Goal: Task Accomplishment & Management: Use online tool/utility

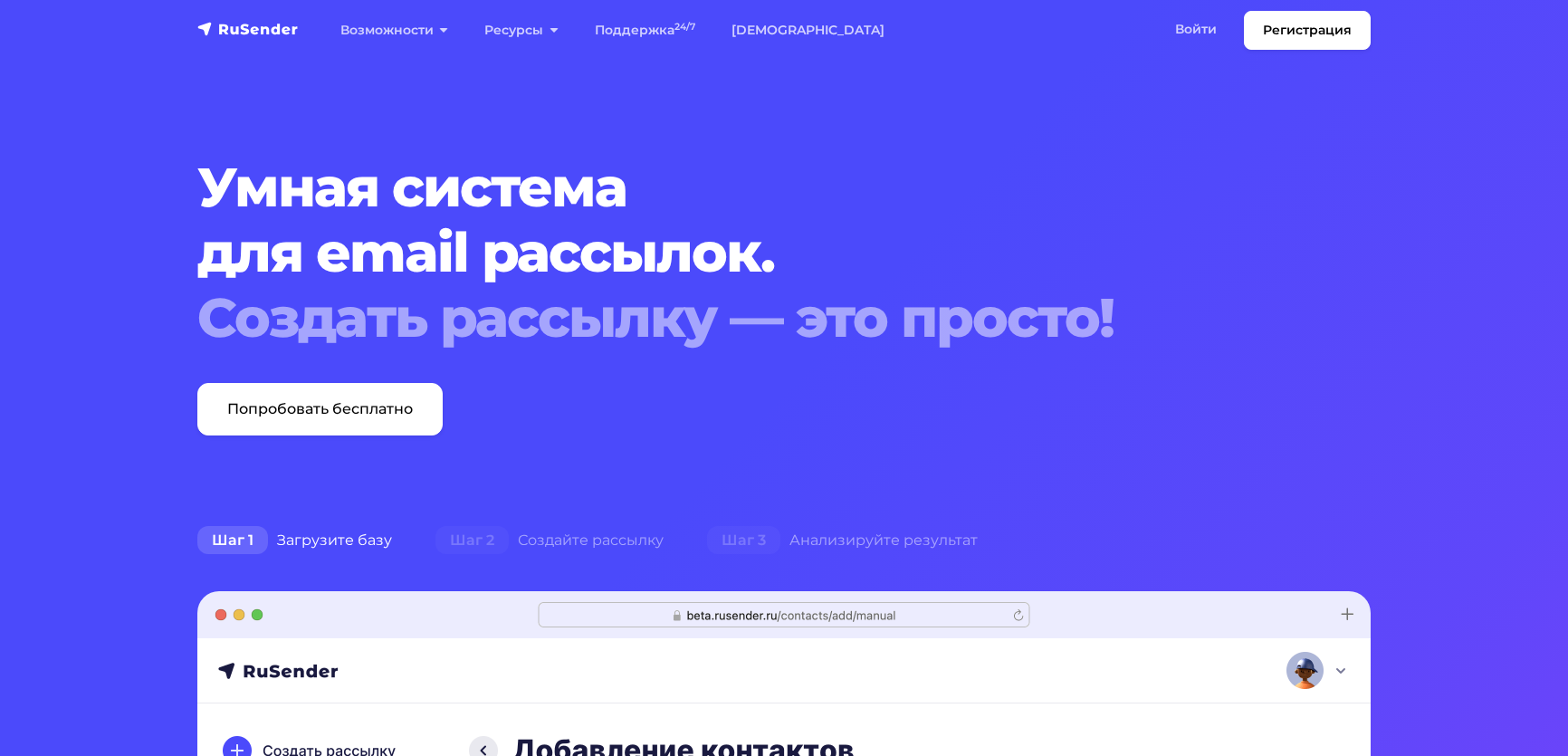
click at [1159, 37] on link "Войти" at bounding box center [1196, 28] width 78 height 37
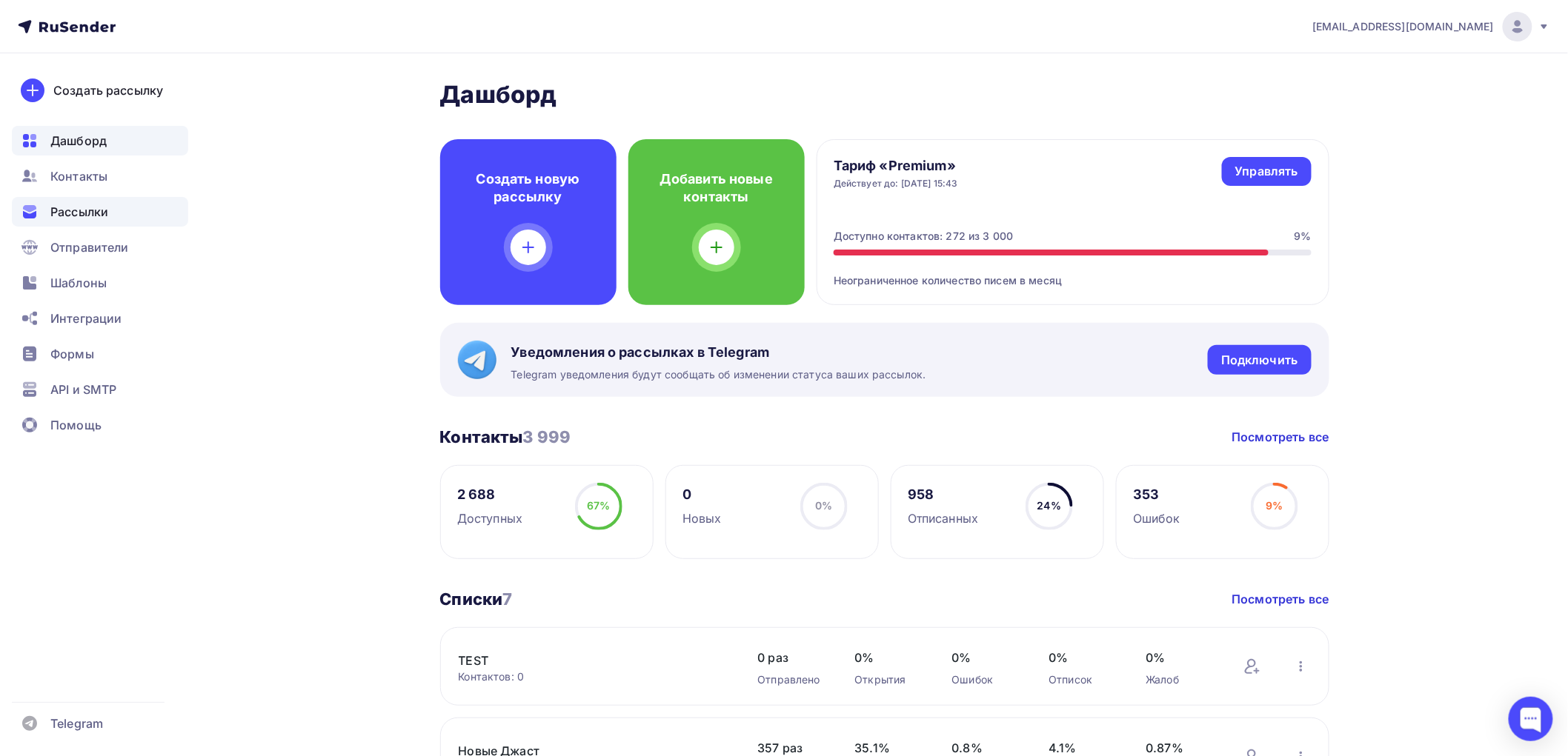
click at [54, 204] on span "Рассылки" at bounding box center [79, 211] width 58 height 18
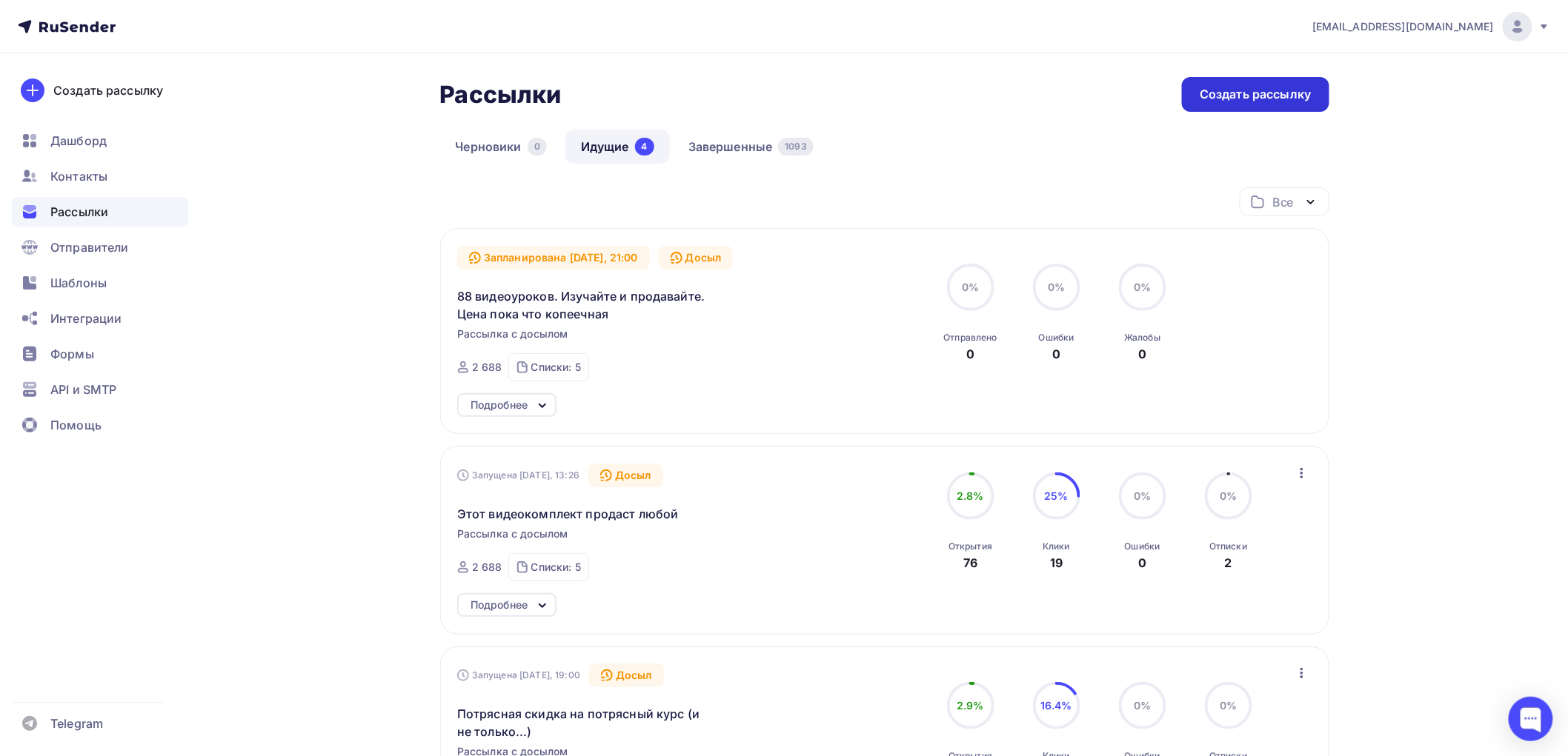
click at [1235, 99] on div "Создать рассылку" at bounding box center [1255, 95] width 111 height 17
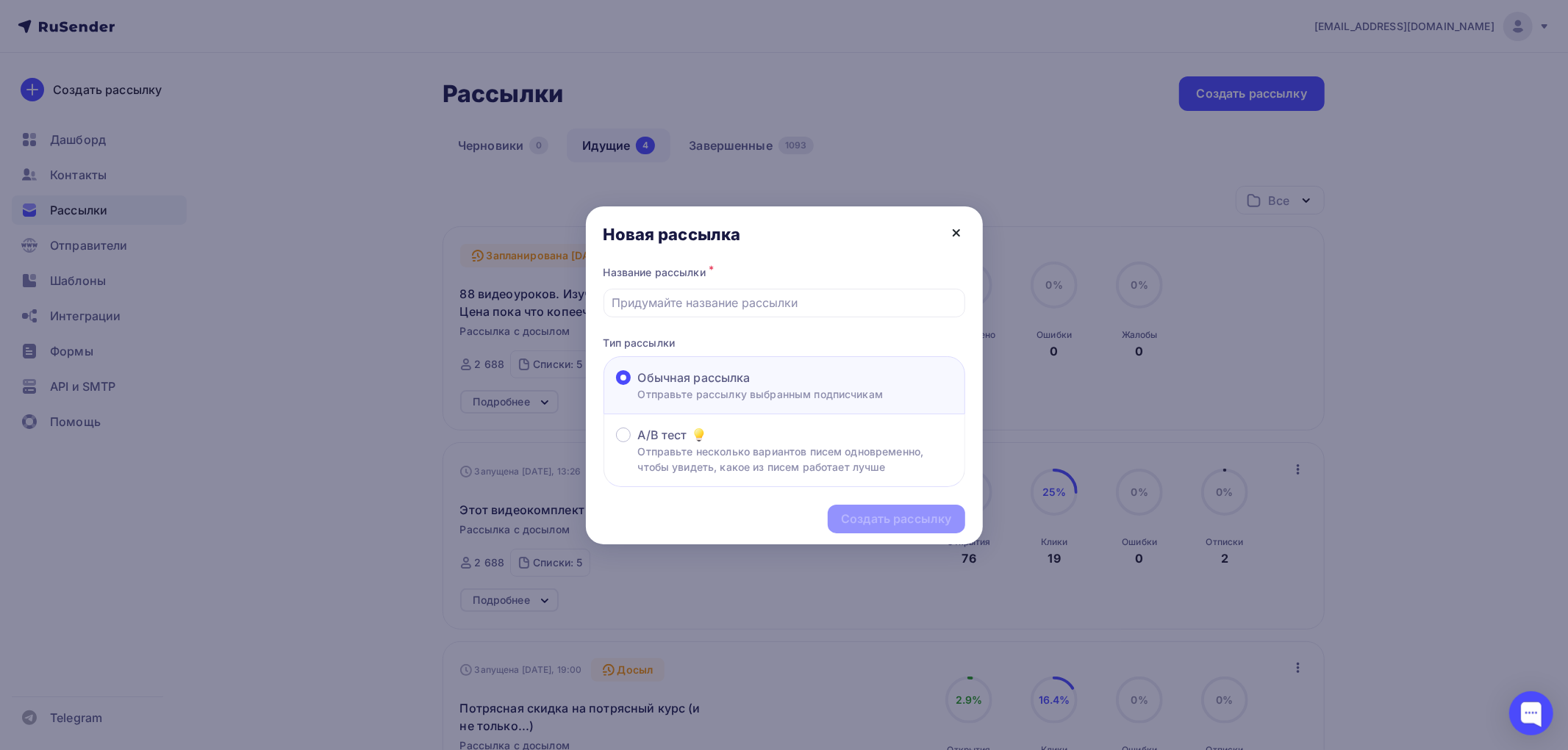
click at [959, 233] on icon at bounding box center [956, 233] width 18 height 18
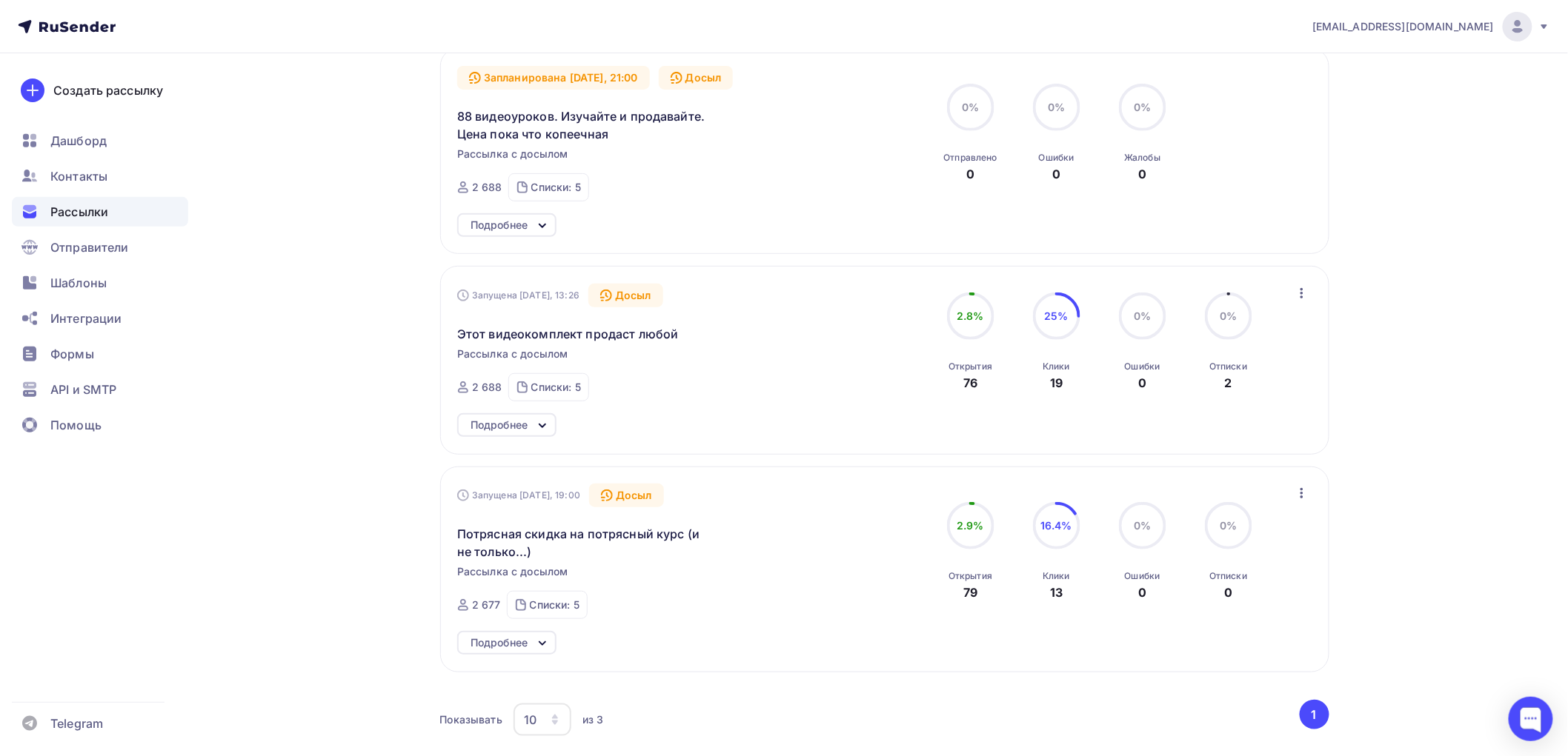
scroll to position [246, 0]
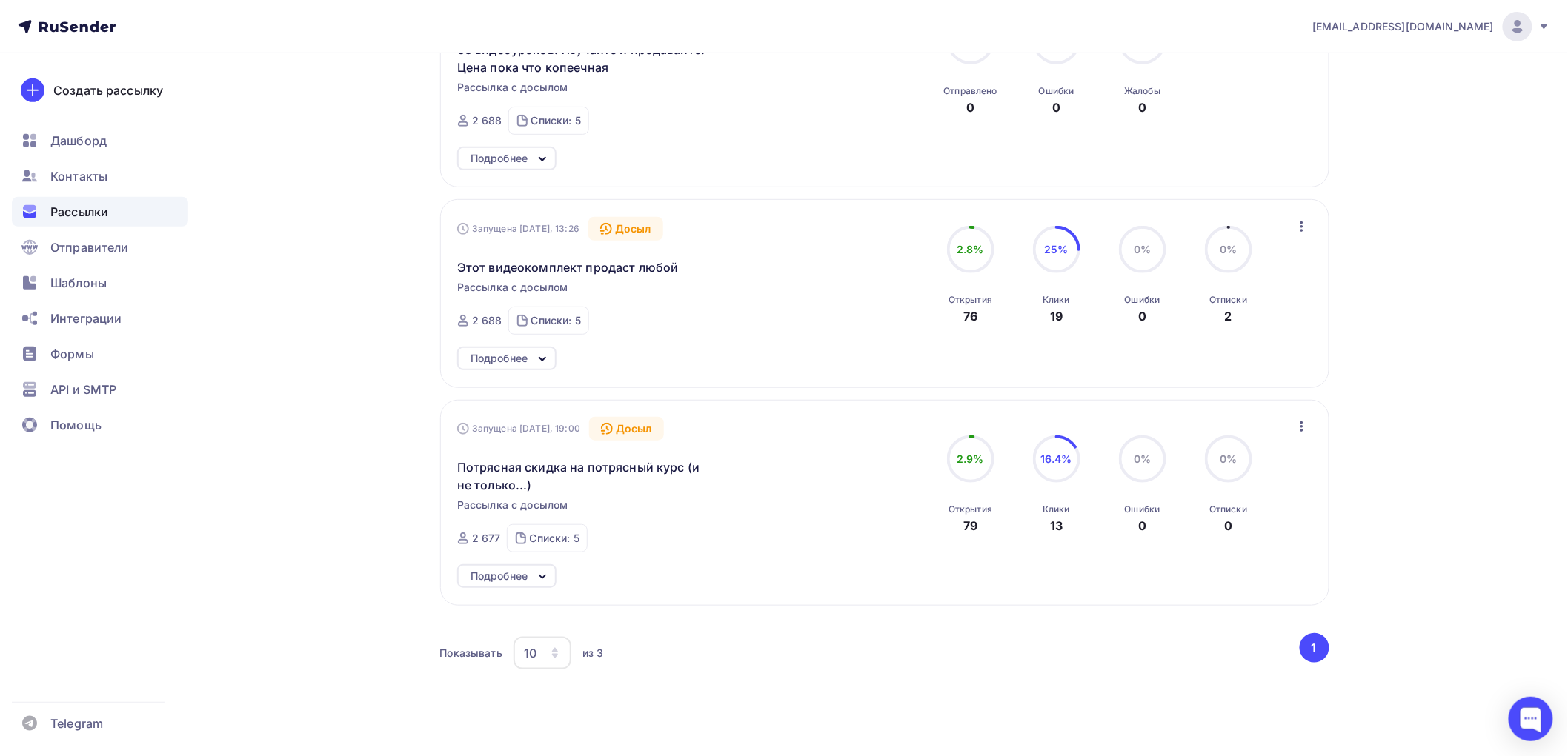
click at [529, 361] on div "Подробнее" at bounding box center [507, 358] width 100 height 24
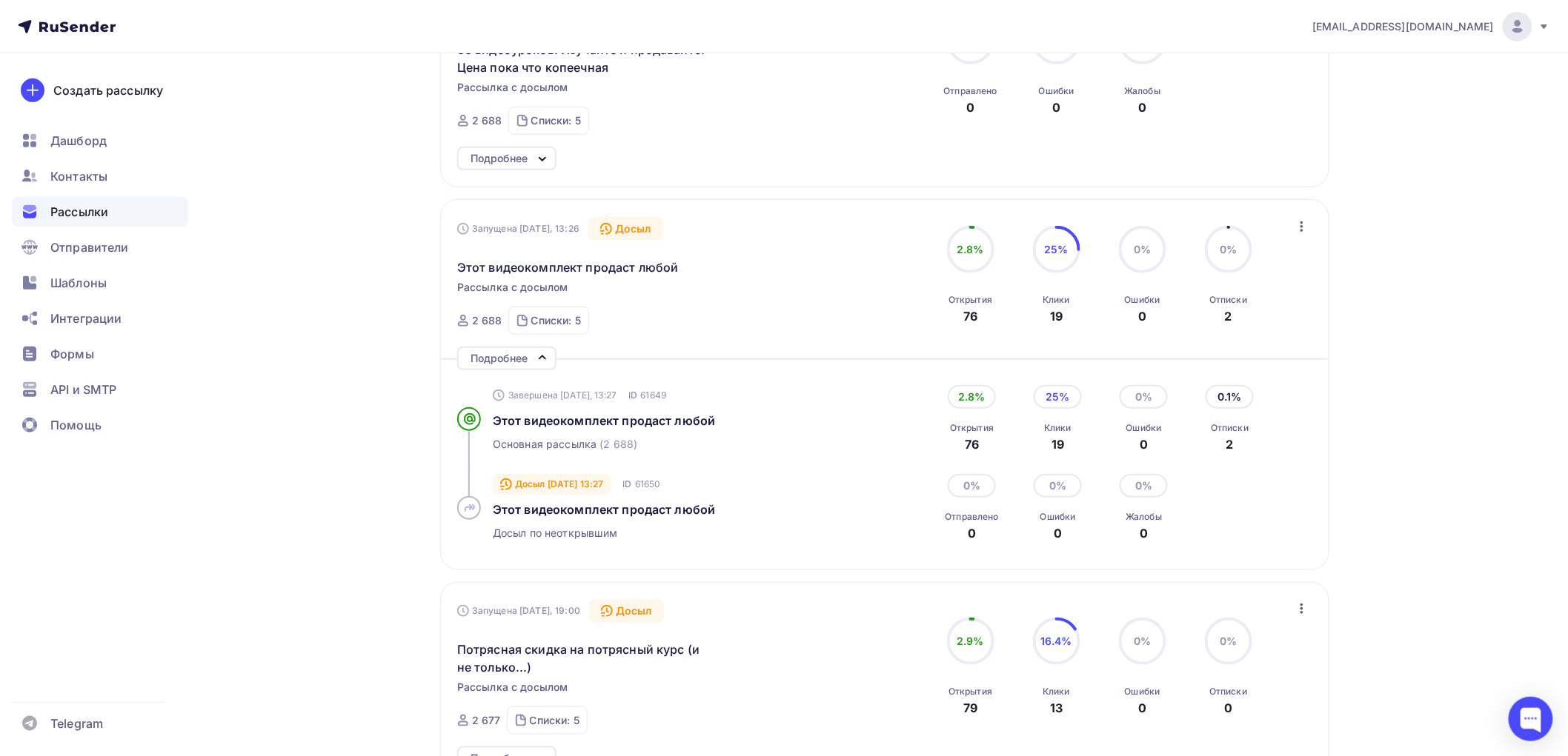
click at [530, 359] on div "Подробнее" at bounding box center [507, 358] width 100 height 24
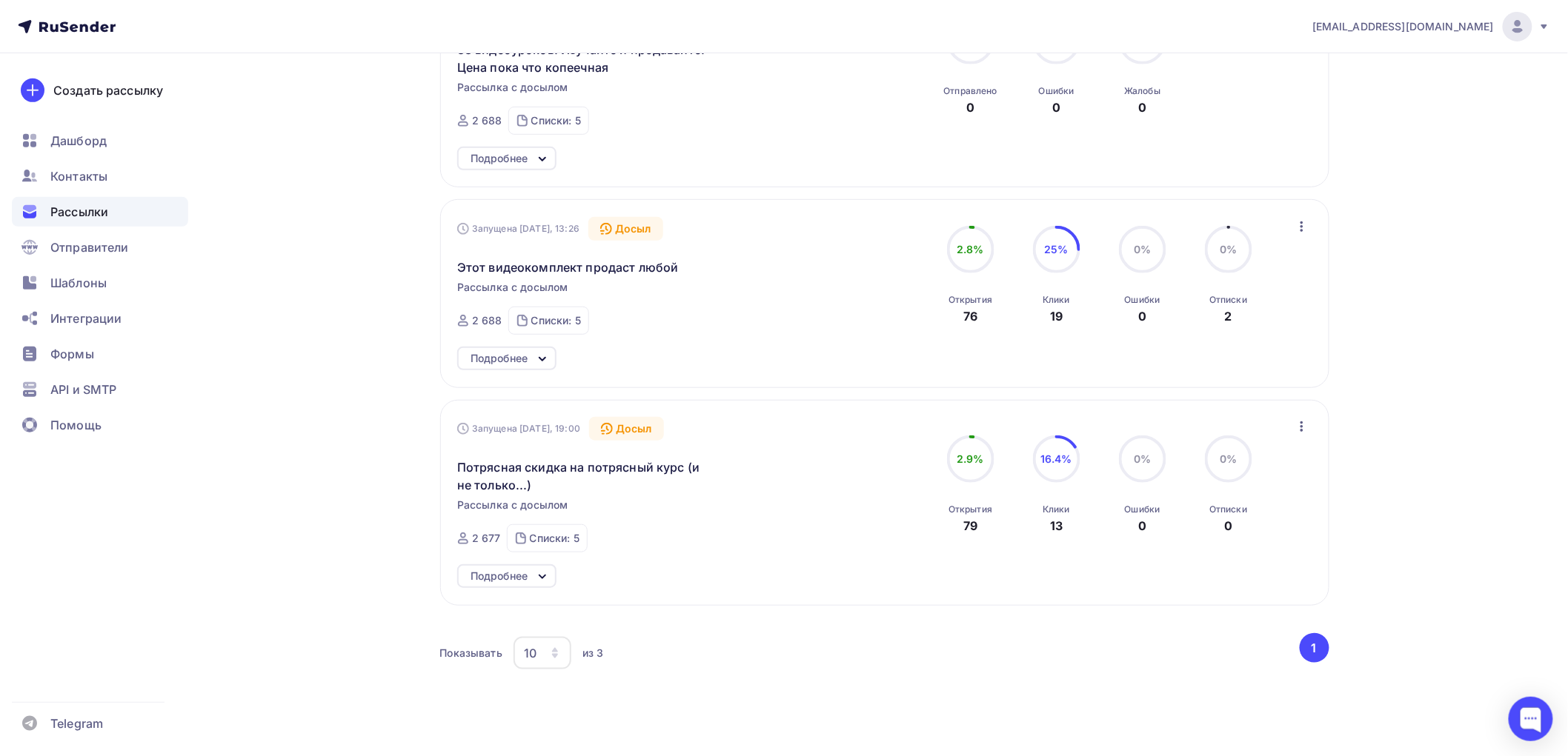
click at [536, 576] on icon at bounding box center [542, 577] width 18 height 18
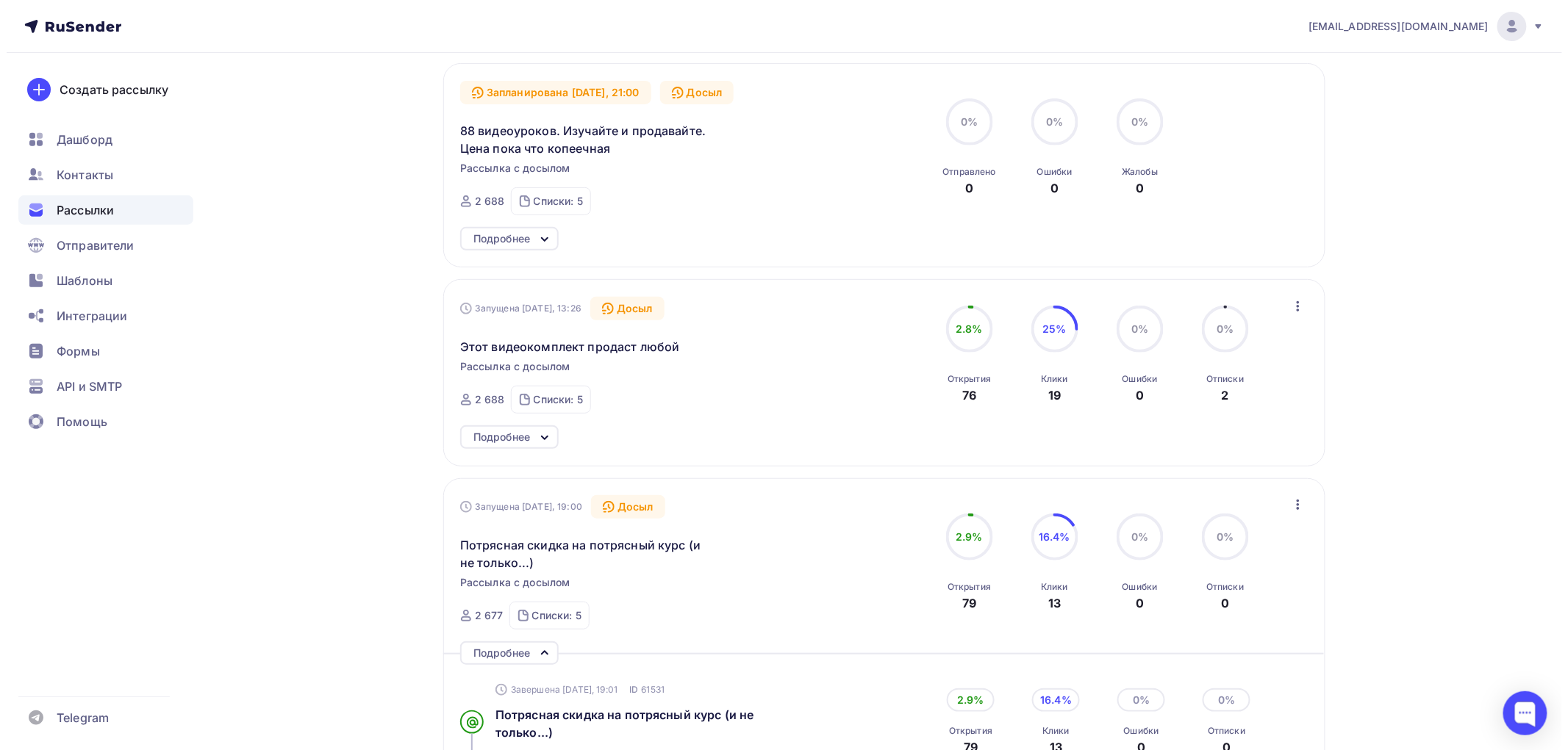
scroll to position [0, 0]
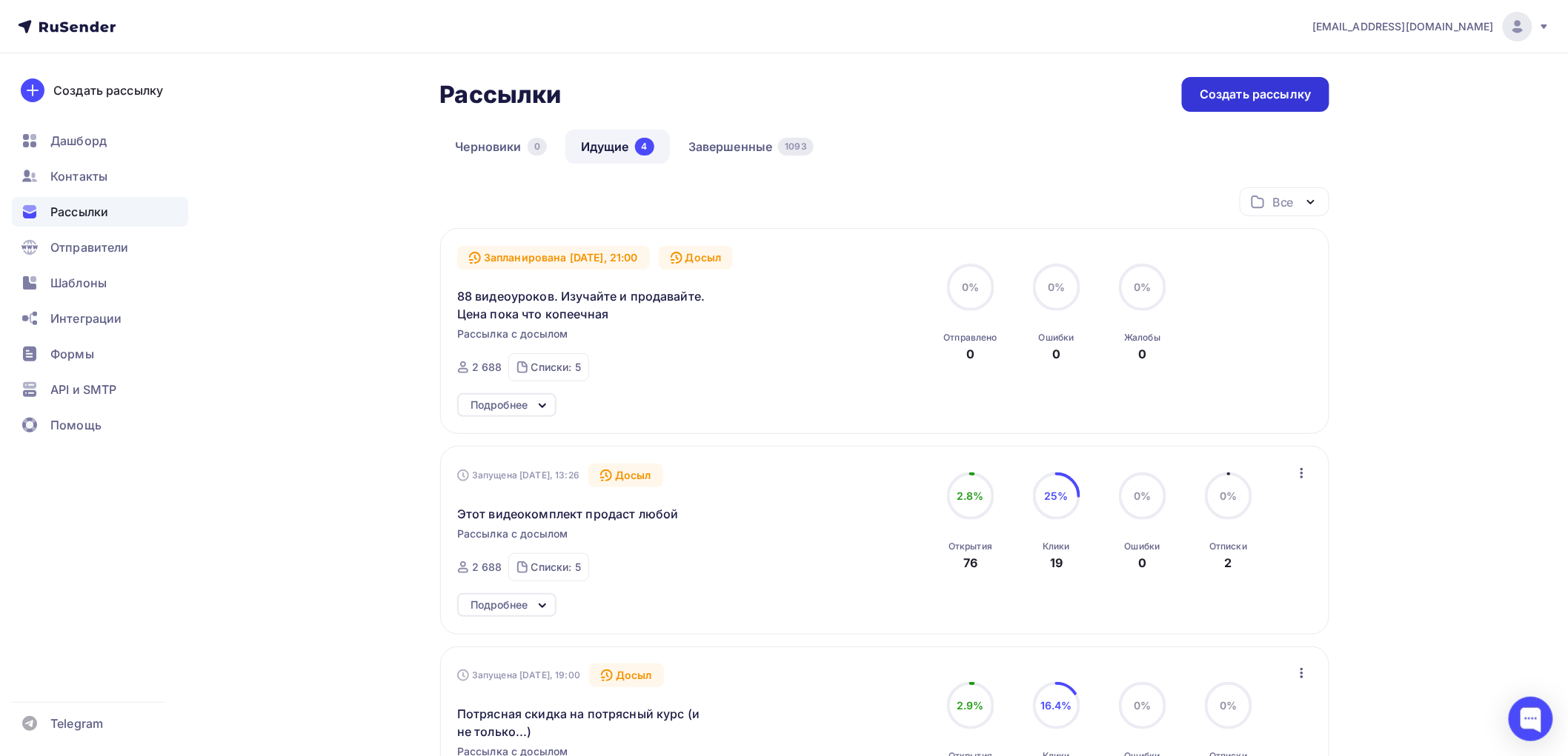
click at [1248, 87] on div "Создать рассылку" at bounding box center [1255, 95] width 111 height 17
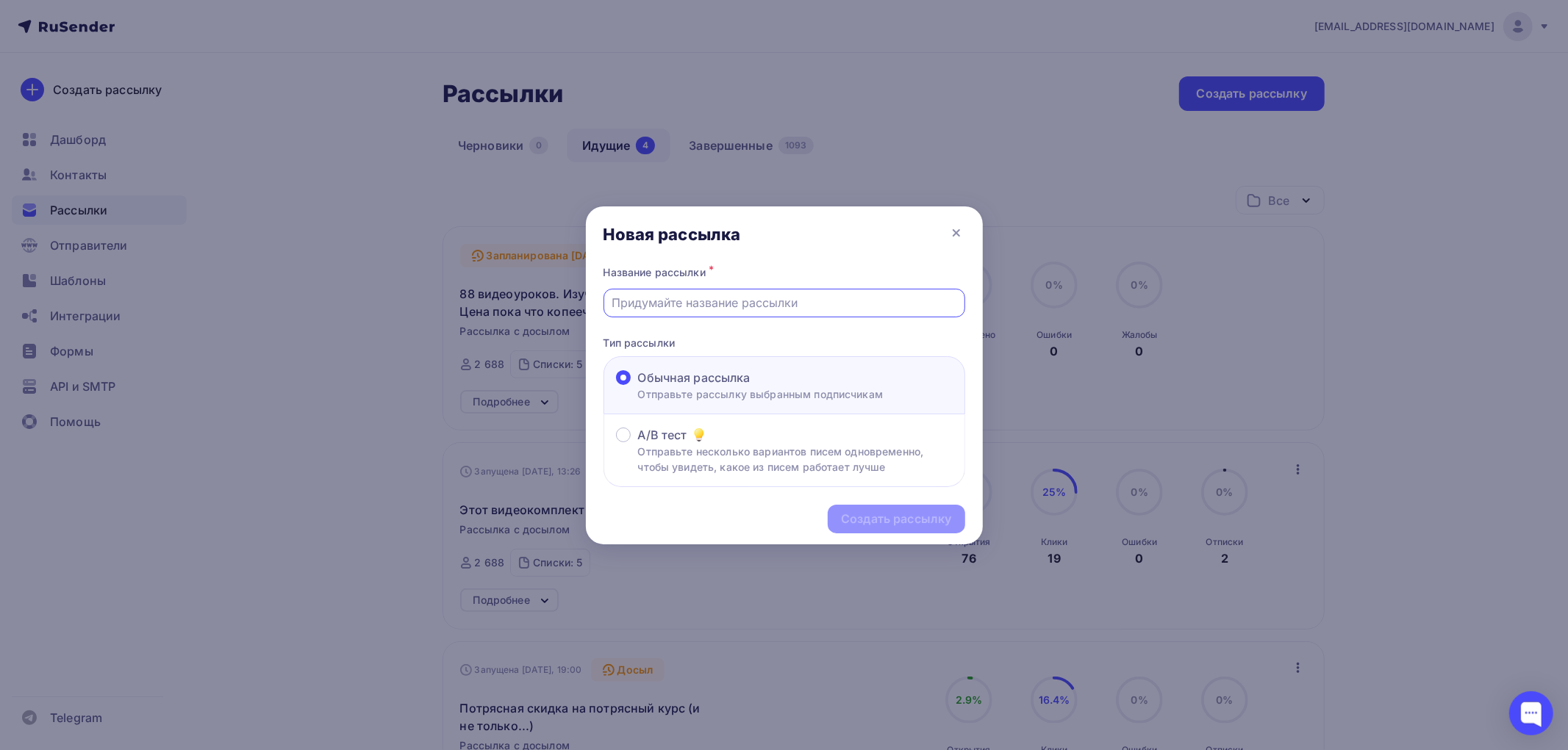
paste input "🎁 В подарок — готовый AI-сотрудник"
type input "🎁 В подарок — готовый AI-сотрудник"
click at [875, 524] on div "Создать рассылку" at bounding box center [896, 520] width 110 height 17
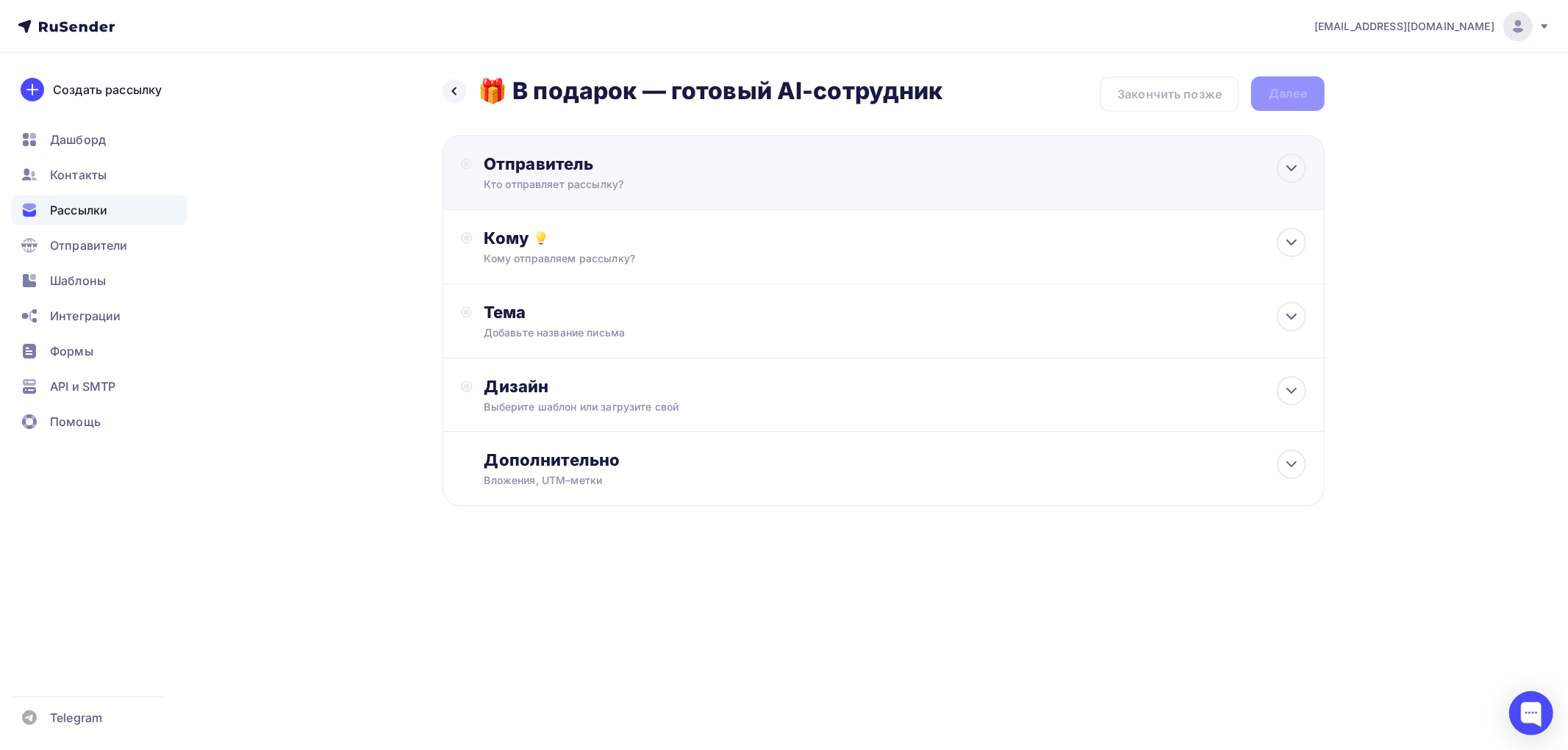
click at [582, 193] on div "Отправитель Кто отправляет рассылку? Email * [EMAIL_ADDRESS][DOMAIN_NAME] [EMAI…" at bounding box center [884, 172] width 882 height 75
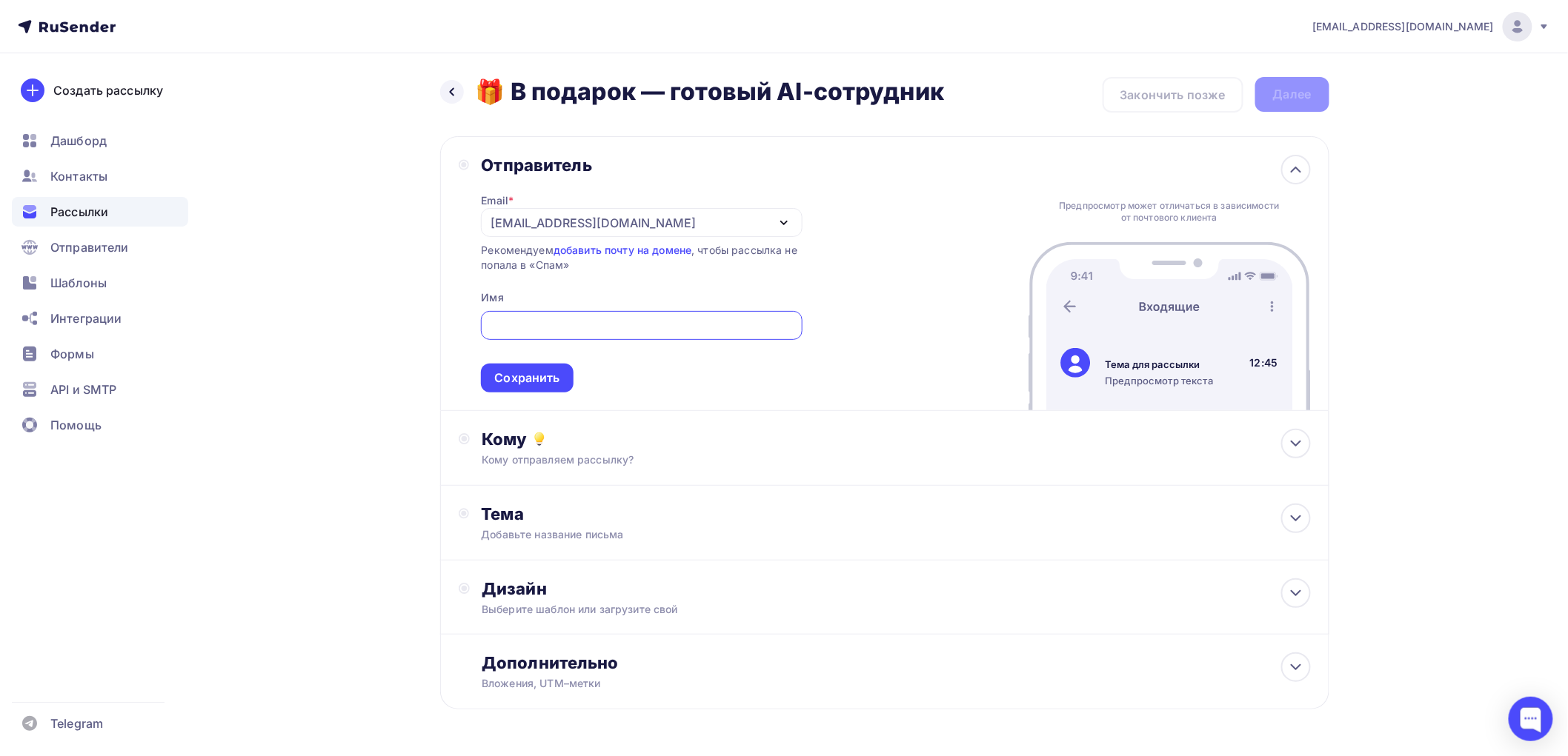
click at [582, 218] on div "[EMAIL_ADDRESS][DOMAIN_NAME]" at bounding box center [593, 222] width 205 height 18
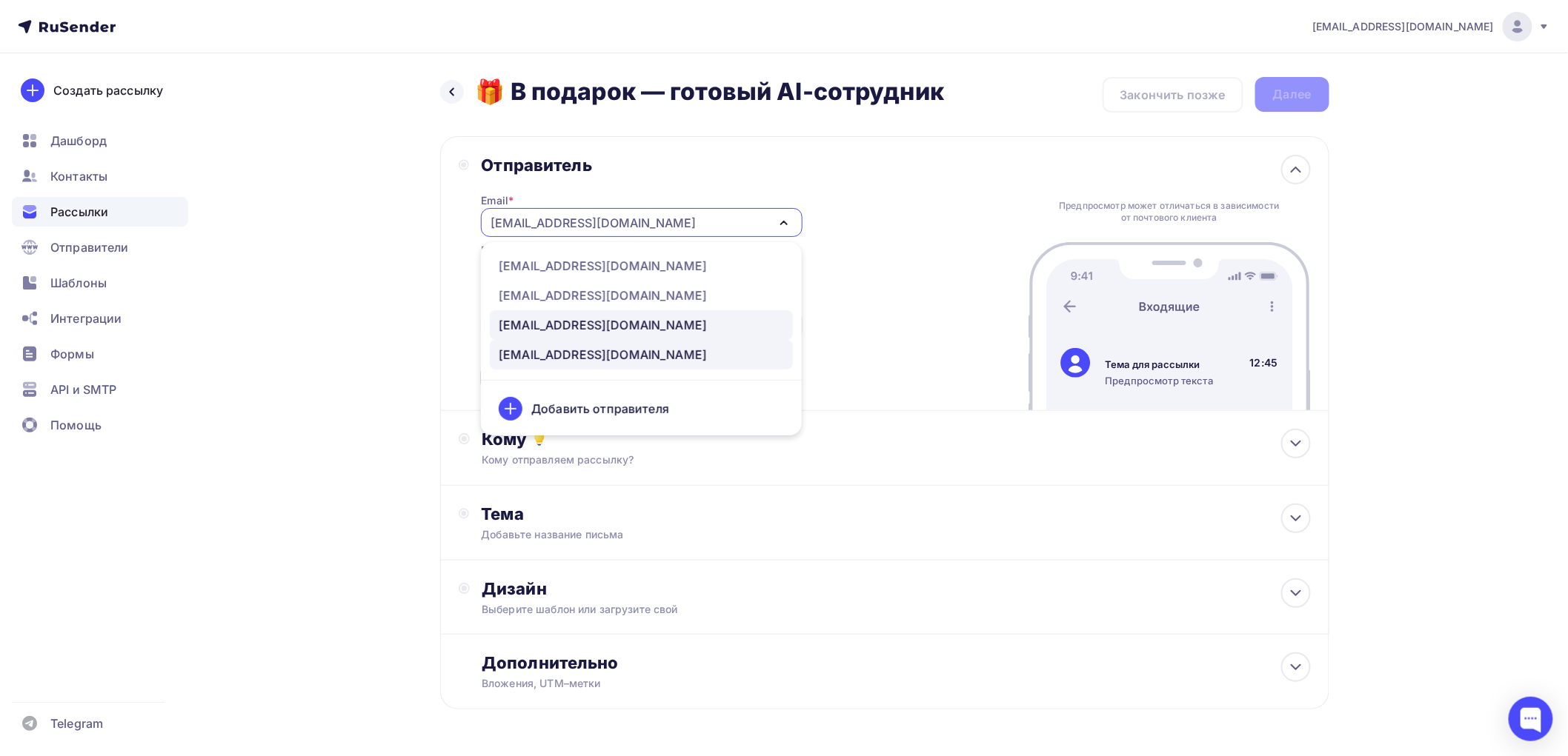
click at [559, 317] on div "[EMAIL_ADDRESS][DOMAIN_NAME]" at bounding box center [603, 325] width 208 height 18
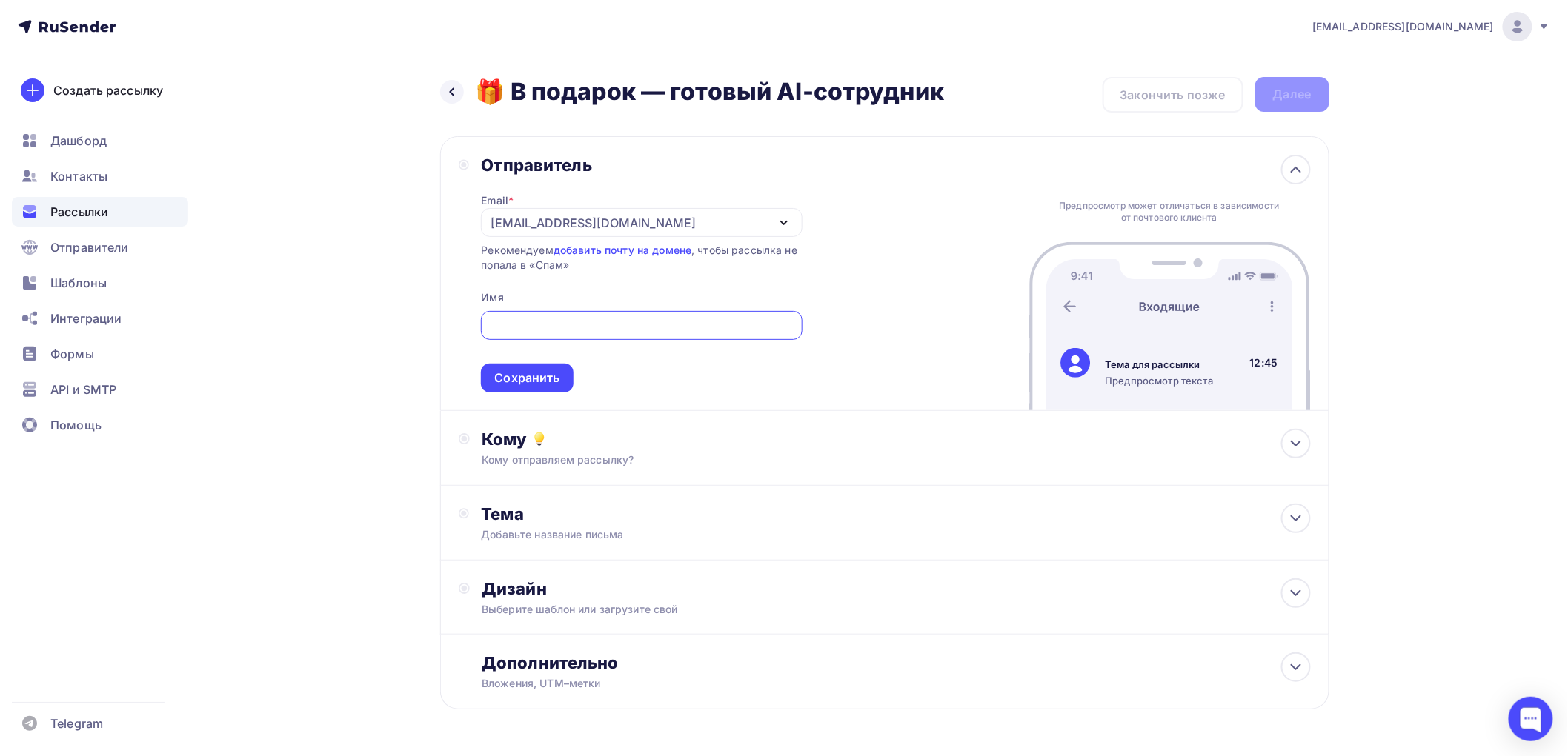
click at [552, 319] on input "text" at bounding box center [641, 326] width 304 height 18
type input "[PERSON_NAME]"
click at [521, 379] on div "Сохранить" at bounding box center [527, 378] width 65 height 17
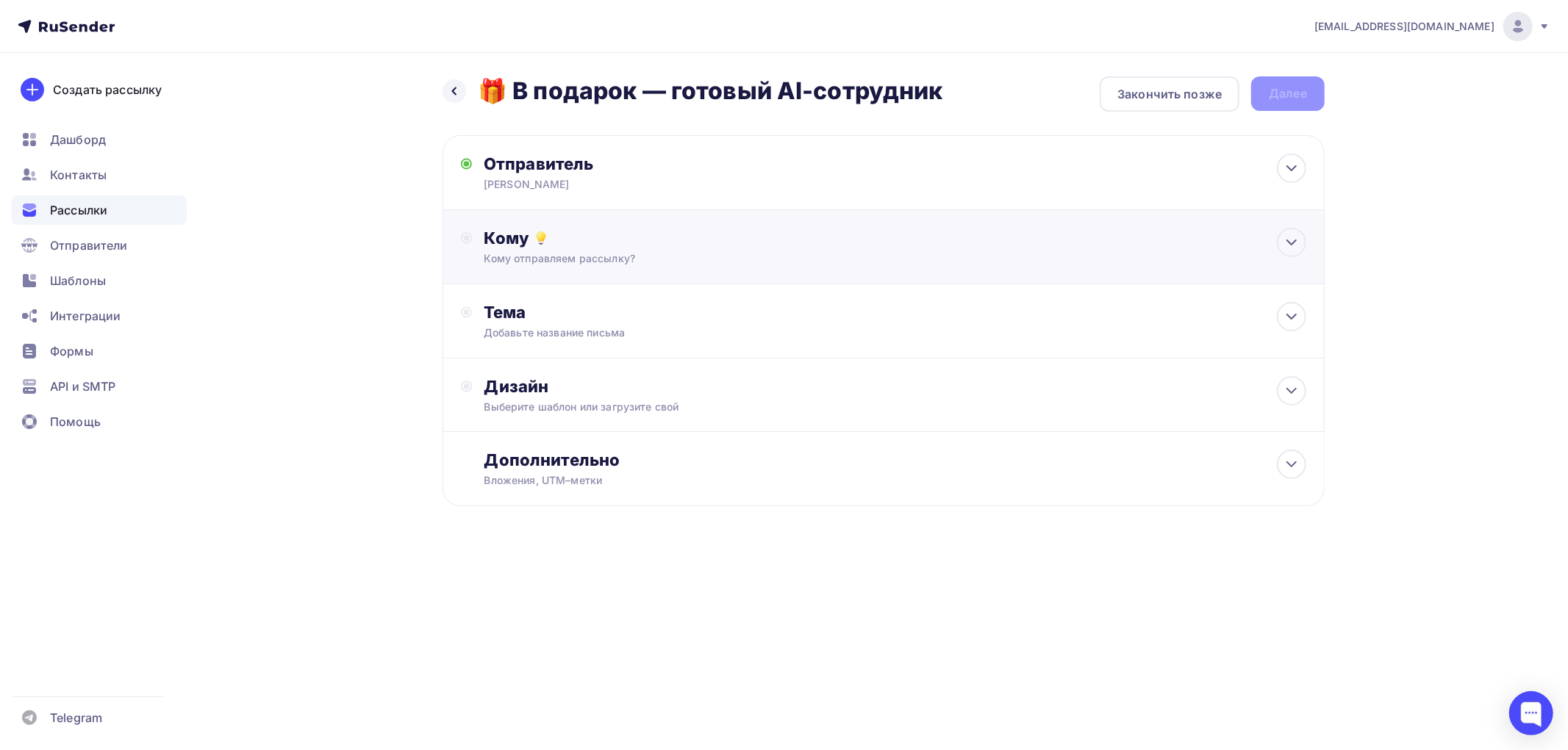
click at [511, 246] on div "Кому" at bounding box center [895, 238] width 822 height 21
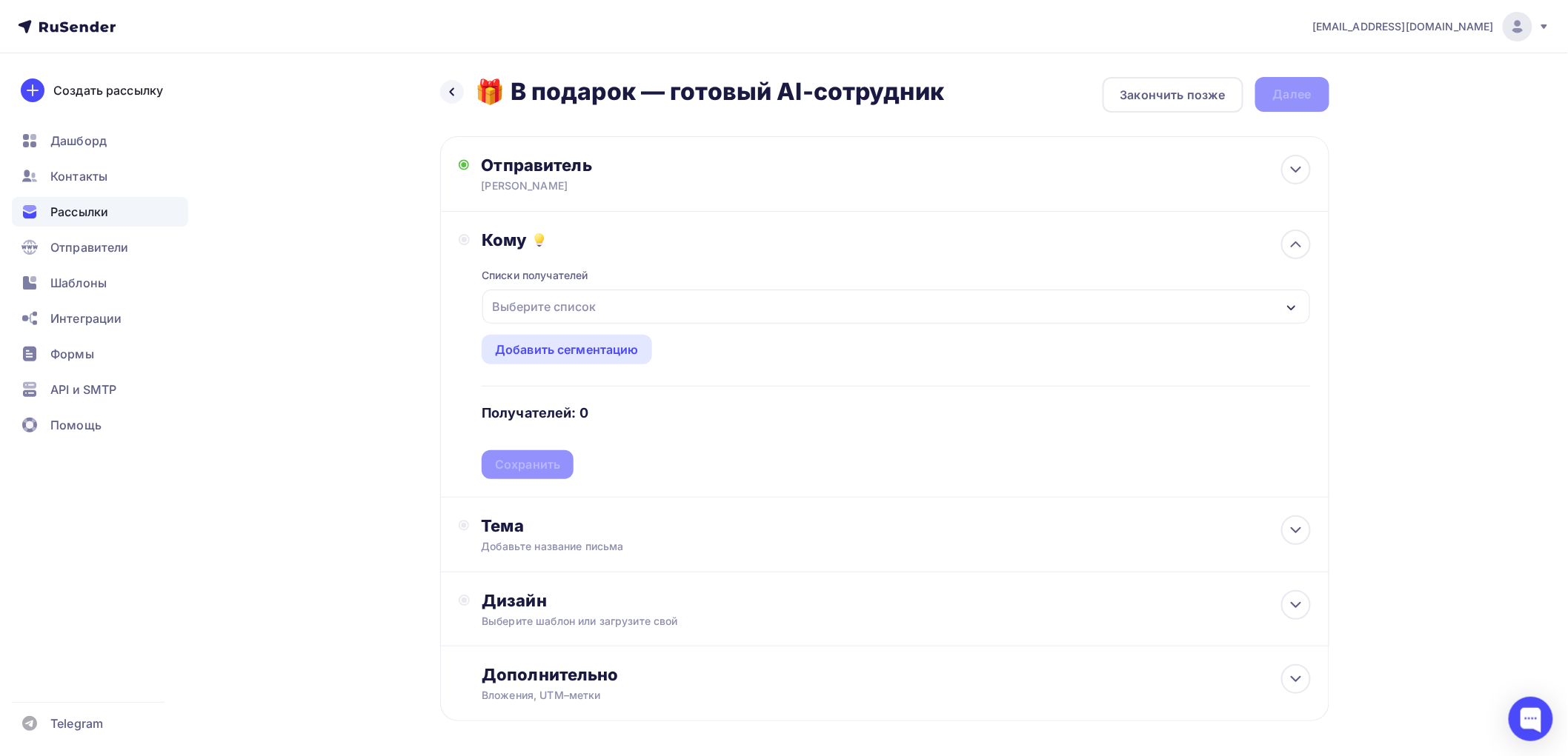
click at [534, 312] on div "Выберите список" at bounding box center [543, 306] width 116 height 26
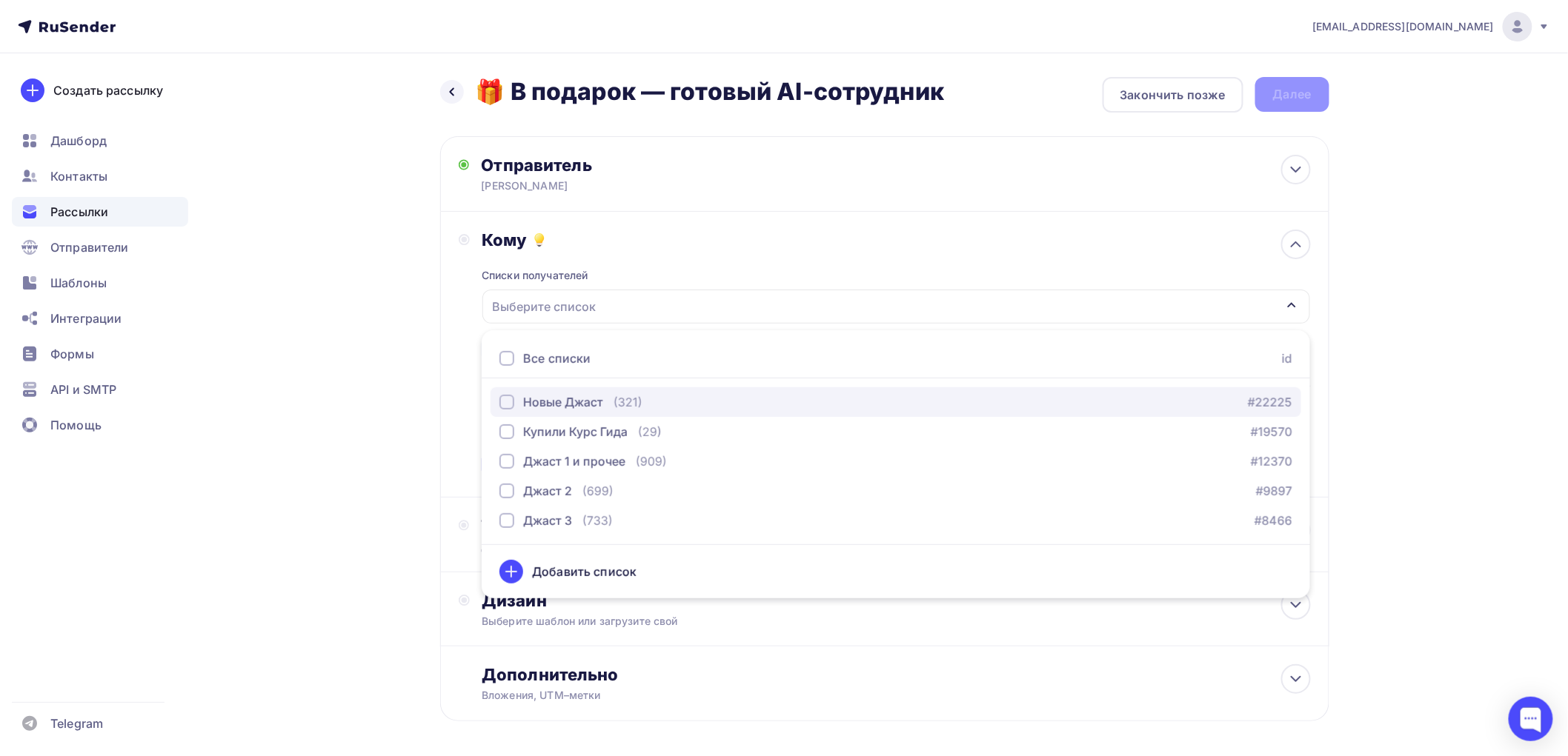
click at [508, 402] on div "button" at bounding box center [507, 402] width 15 height 15
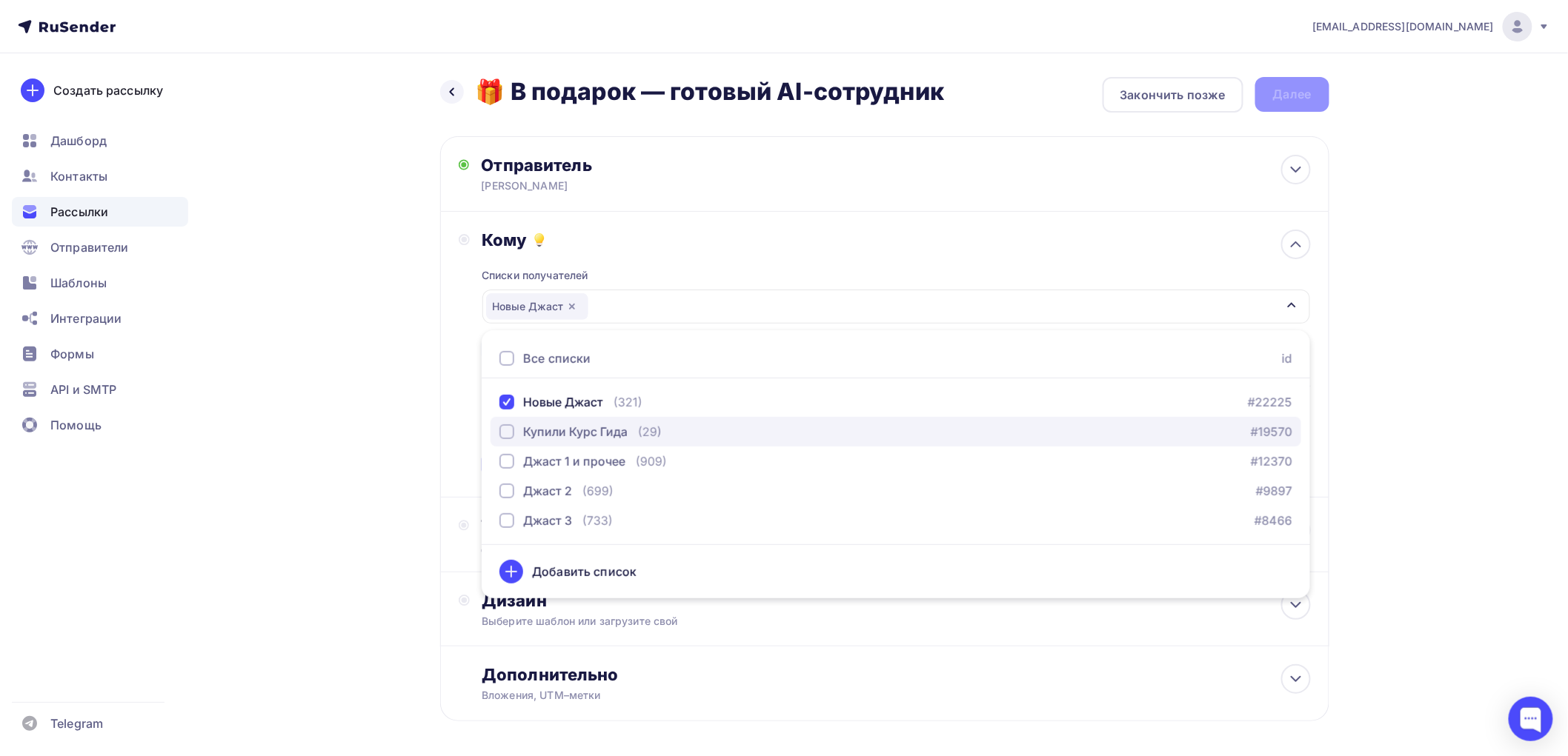
click at [508, 432] on div "button" at bounding box center [507, 431] width 15 height 15
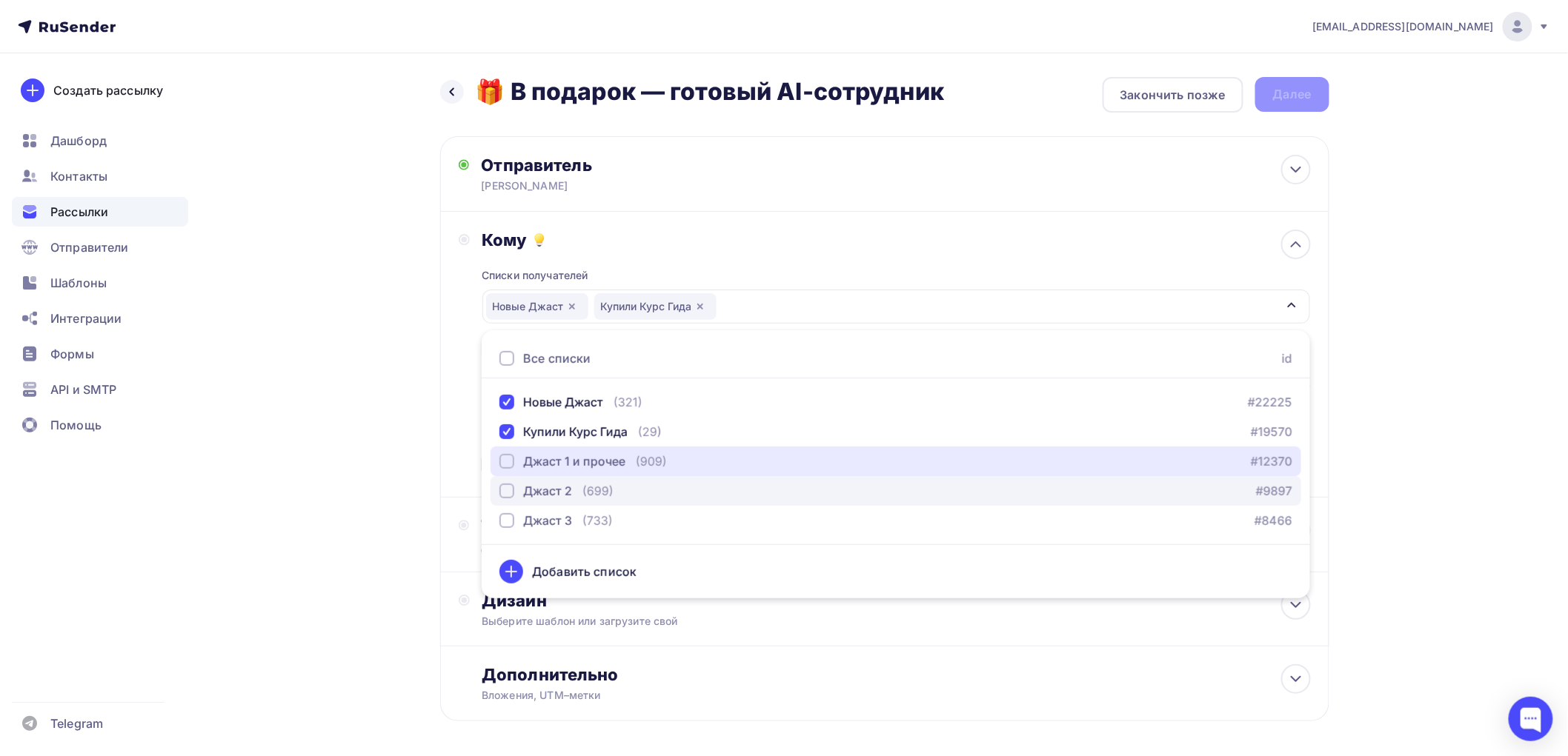
drag, startPoint x: 508, startPoint y: 464, endPoint x: 505, endPoint y: 486, distance: 22.2
click at [506, 464] on div "button" at bounding box center [507, 461] width 15 height 15
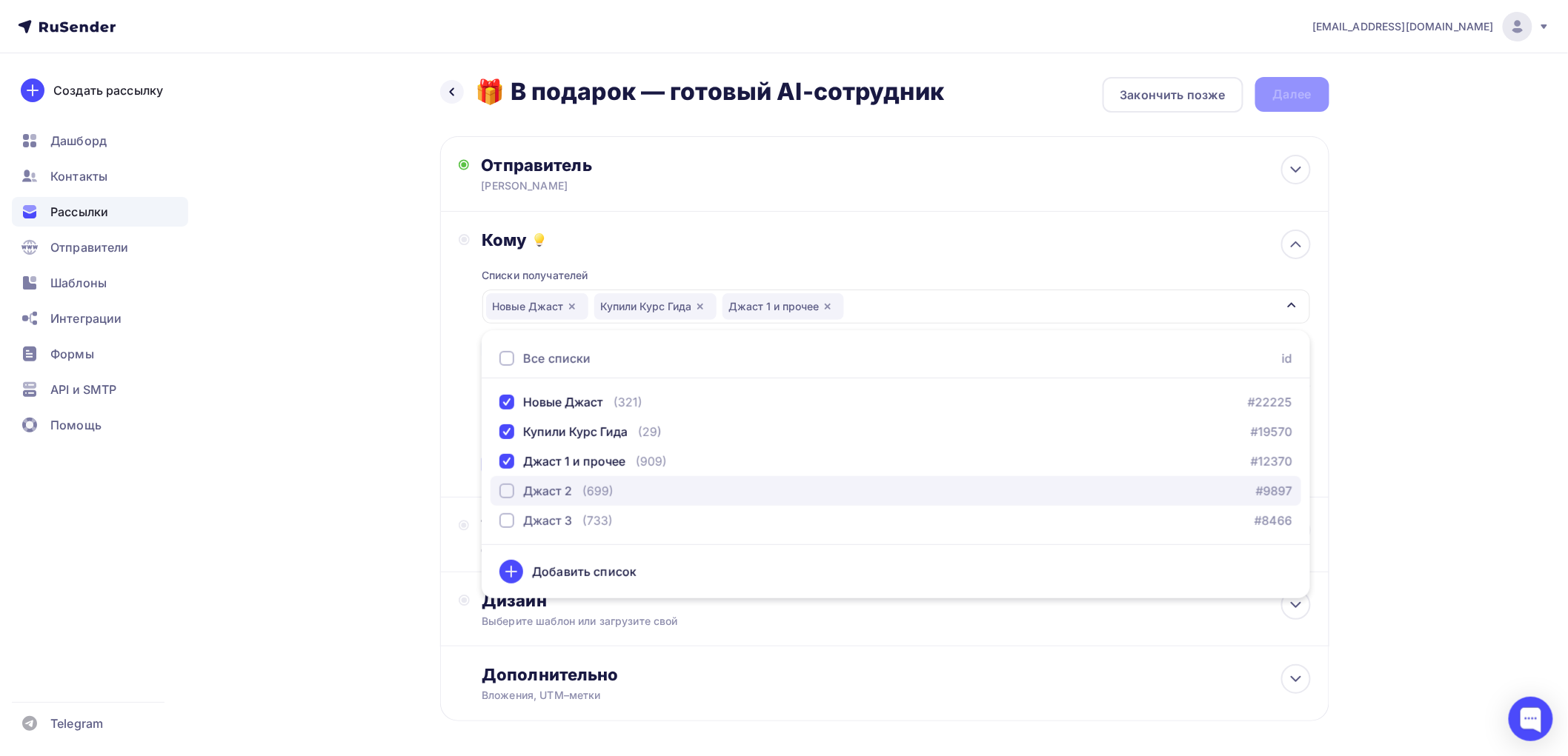
click at [512, 487] on div "button" at bounding box center [507, 490] width 15 height 15
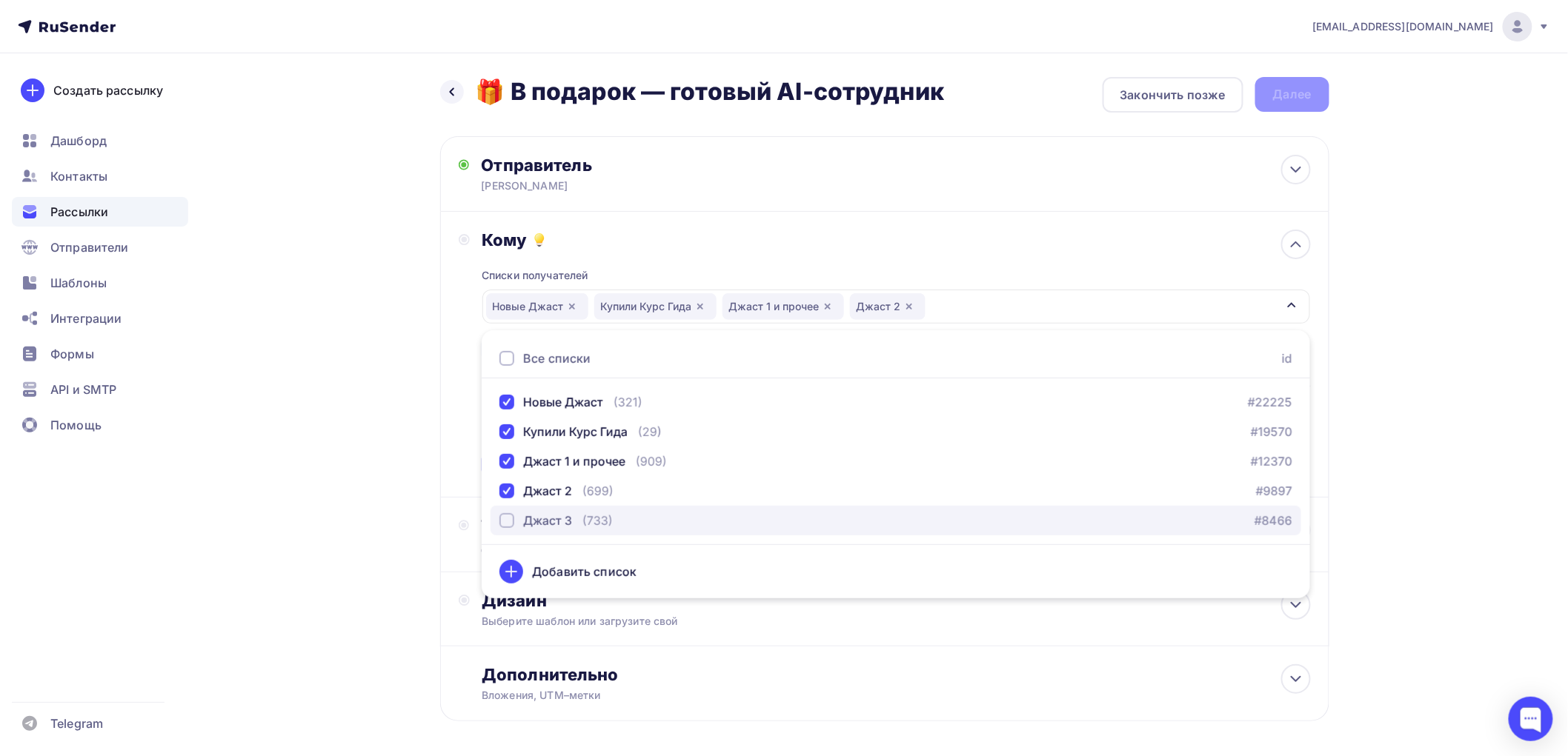
click at [506, 516] on div "button" at bounding box center [507, 521] width 15 height 15
drag, startPoint x: 341, startPoint y: 499, endPoint x: 357, endPoint y: 496, distance: 16.3
click at [343, 497] on div "Назад 🎁 В подарок — готовый AI-сотрудник 🎁 В подарок — готовый AI-сотрудник Зак…" at bounding box center [784, 435] width 1214 height 764
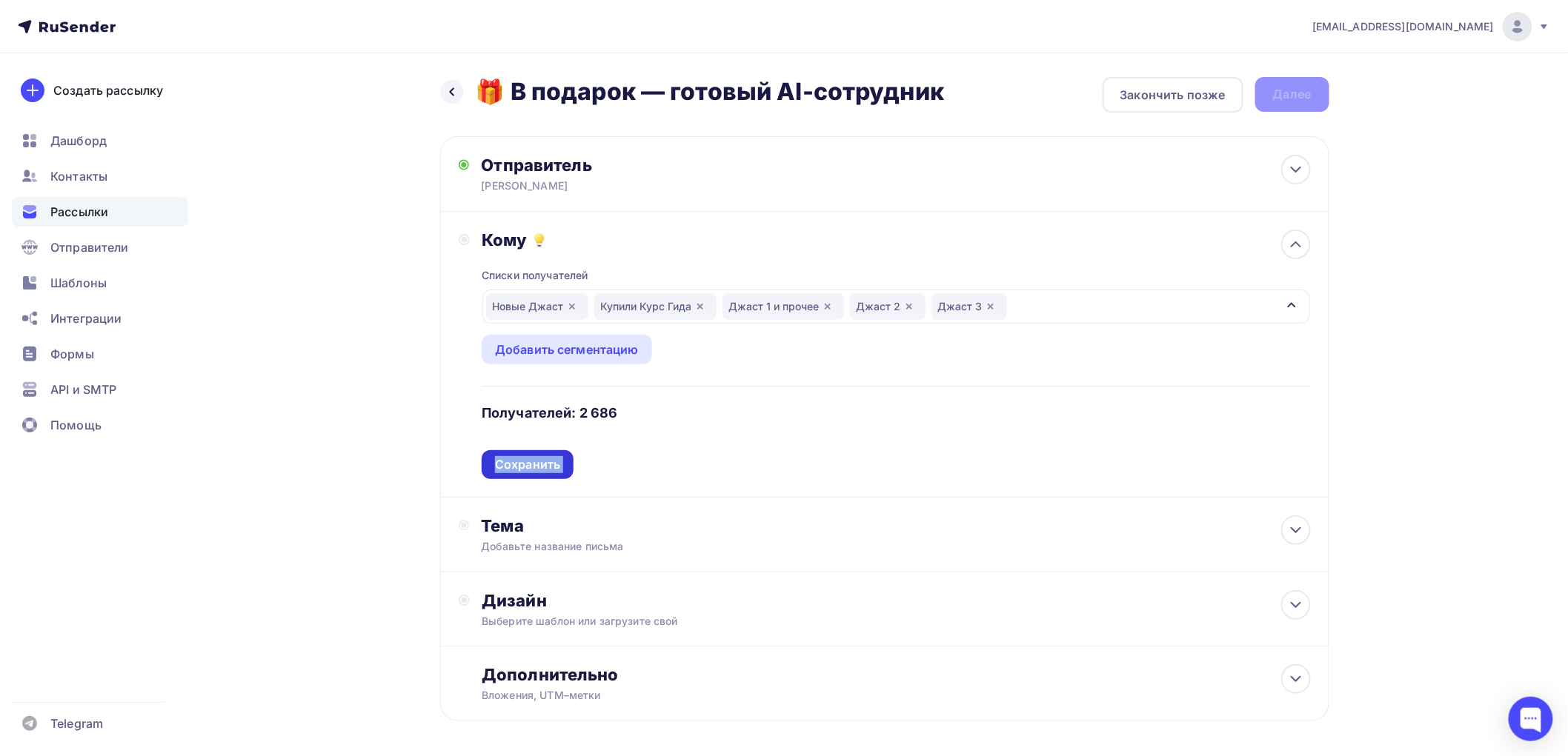
click at [546, 469] on div "Сохранить" at bounding box center [528, 465] width 65 height 17
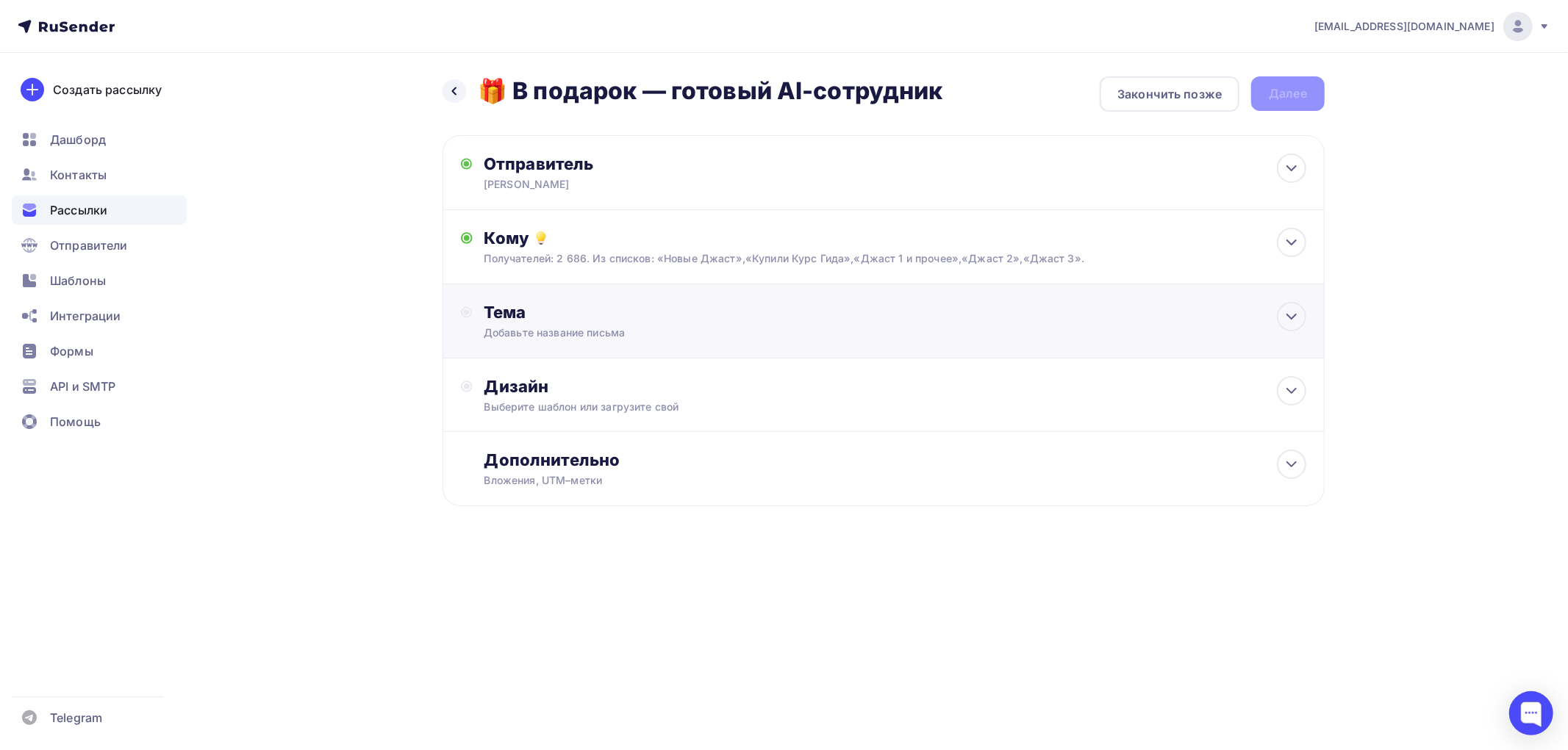
click at [503, 316] on div "Тема" at bounding box center [629, 312] width 291 height 21
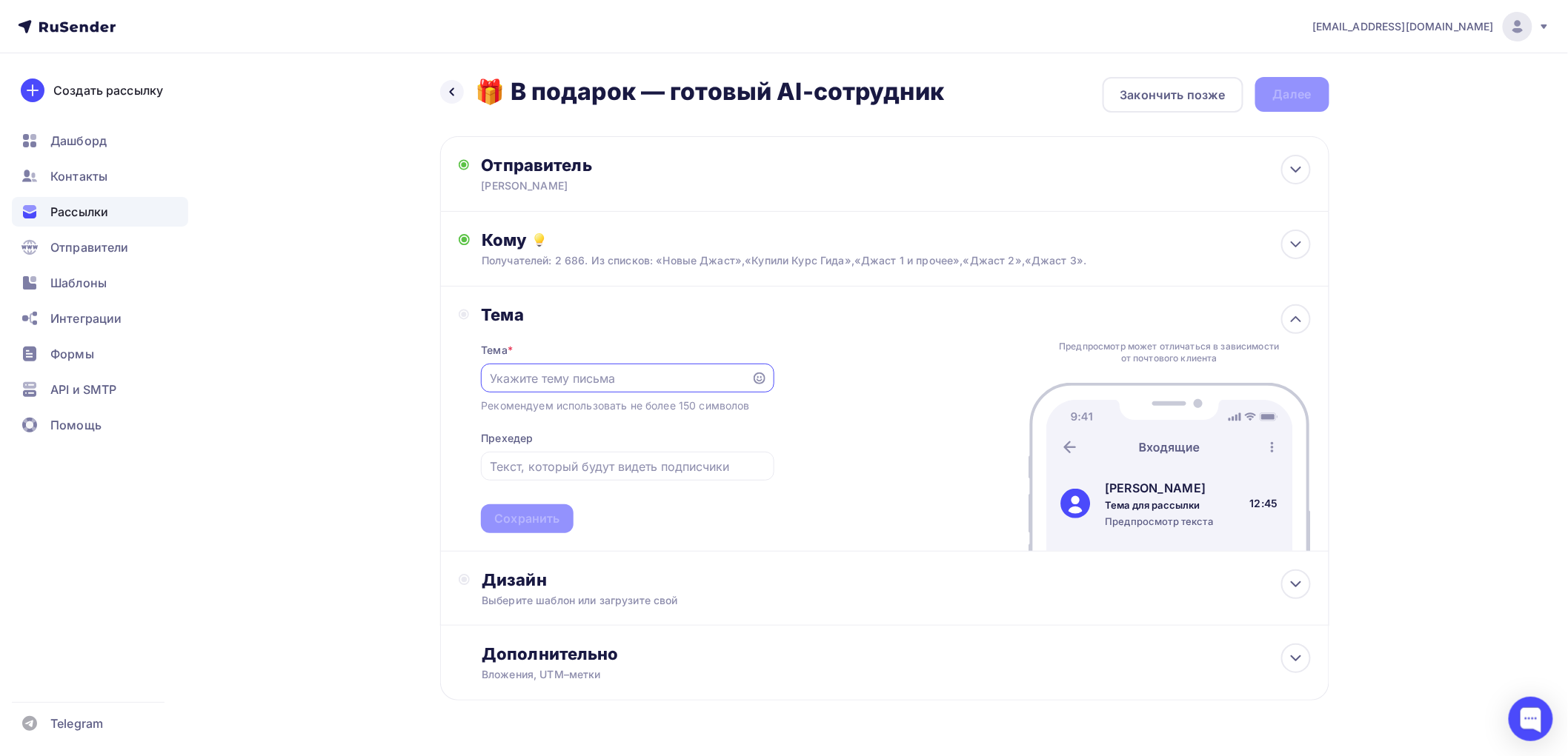
paste input "🎁 В подарок — готовый AI-сотрудник"
type input "🎁 В подарок — готовый AI-сотрудник"
click at [531, 516] on div "Сохранить" at bounding box center [527, 519] width 65 height 17
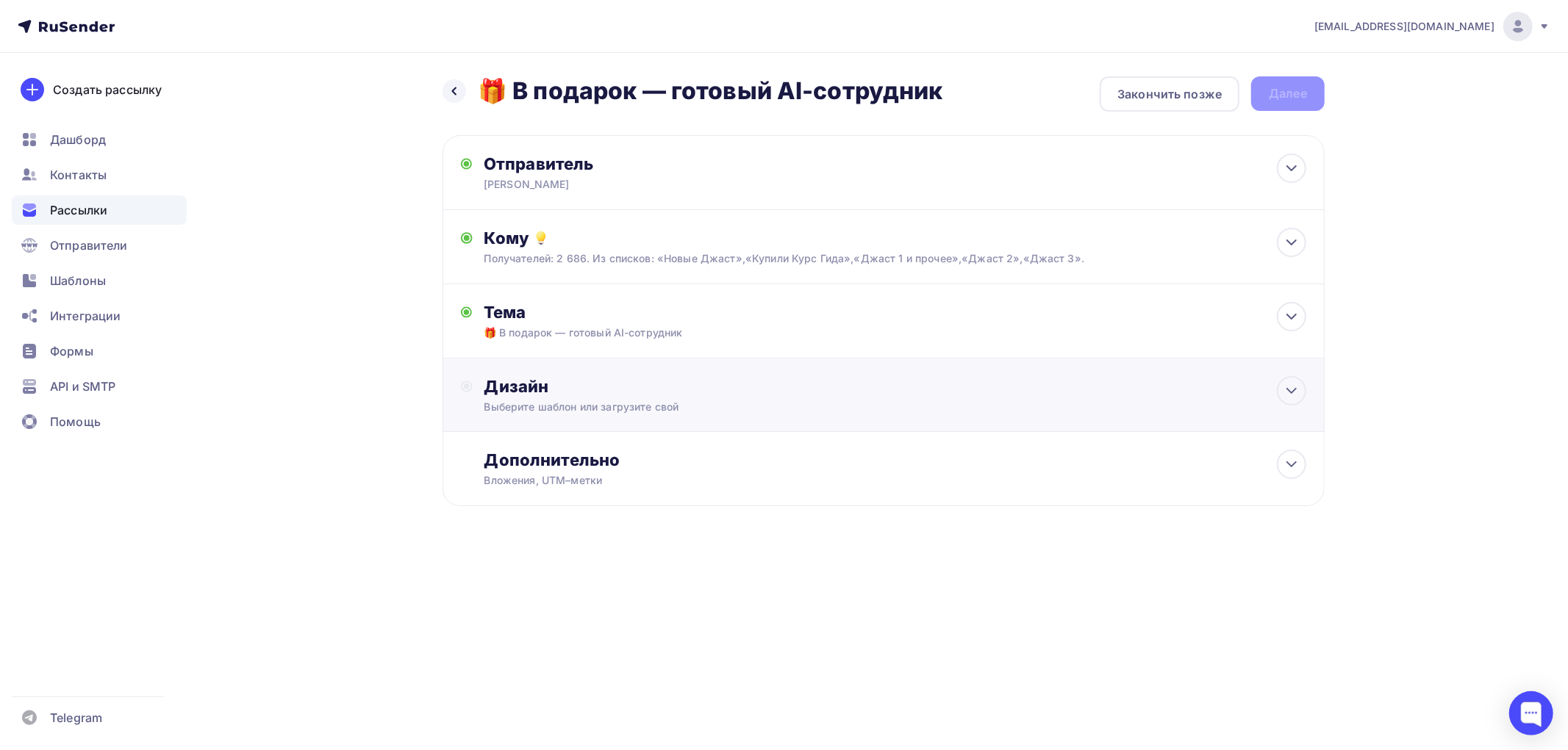
click at [524, 385] on div "Дизайн" at bounding box center [895, 386] width 822 height 21
click at [527, 453] on div "Выбрать шаблон" at bounding box center [548, 446] width 103 height 17
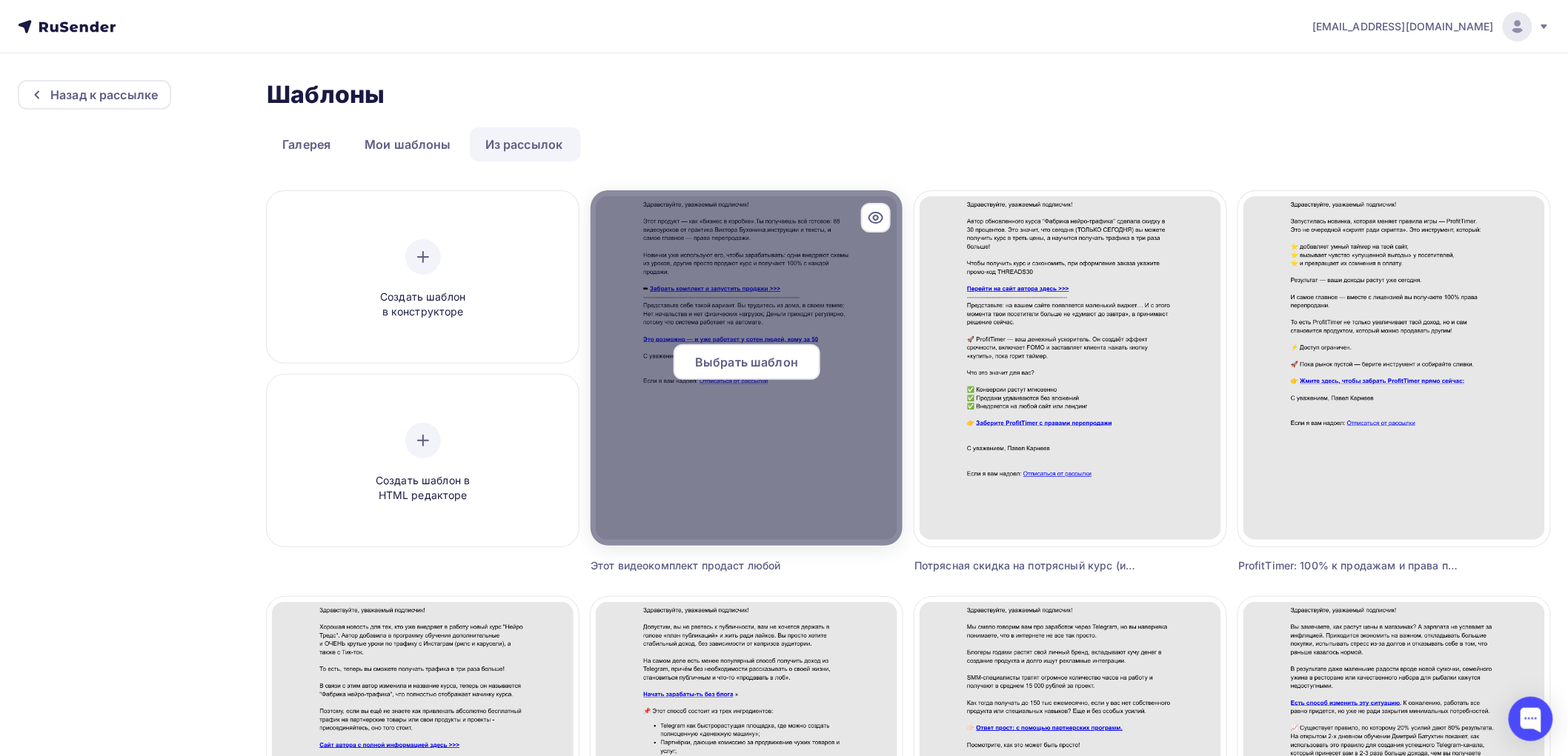
click at [729, 354] on span "Выбрать шаблон" at bounding box center [746, 362] width 103 height 18
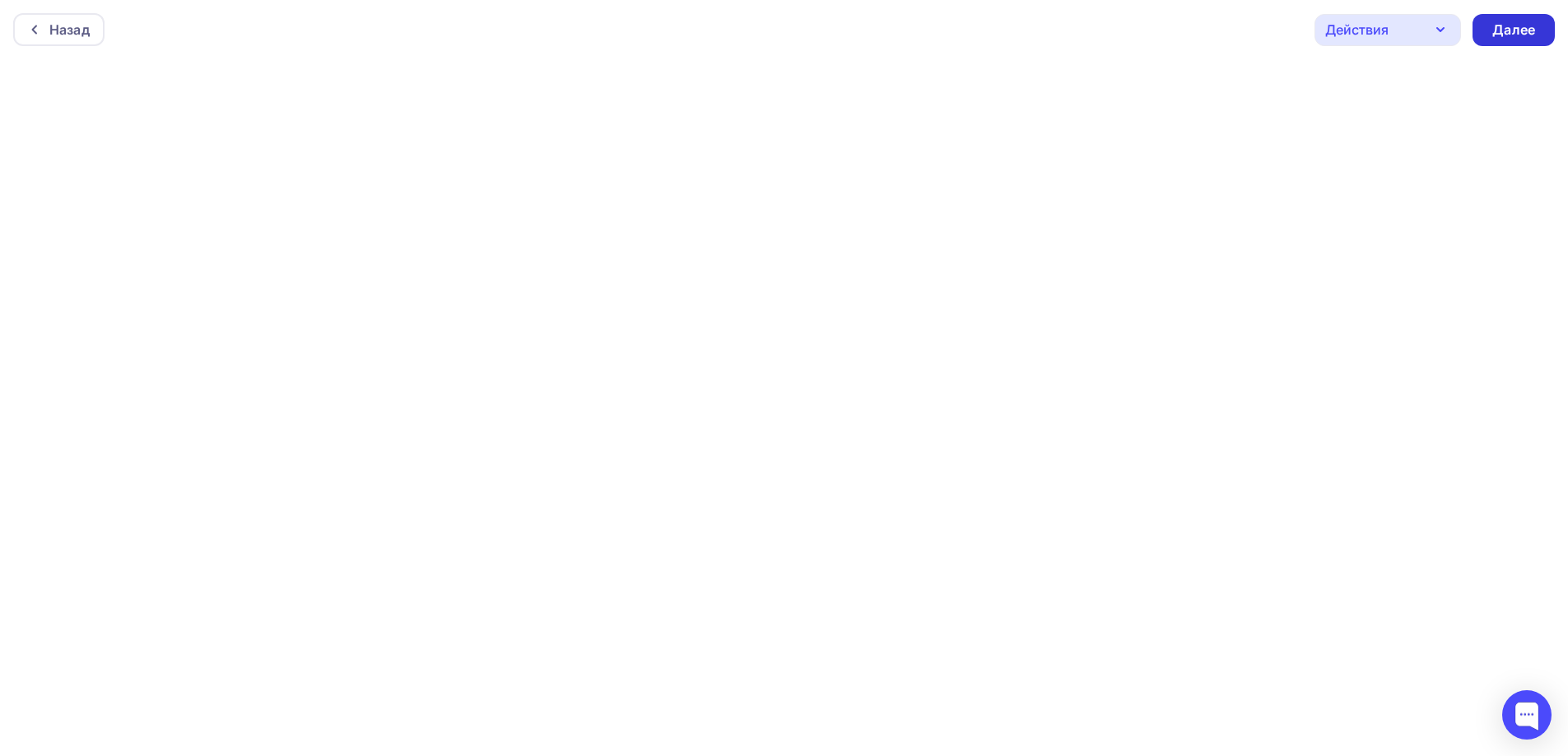
click at [1508, 27] on div "Далее" at bounding box center [1514, 30] width 43 height 19
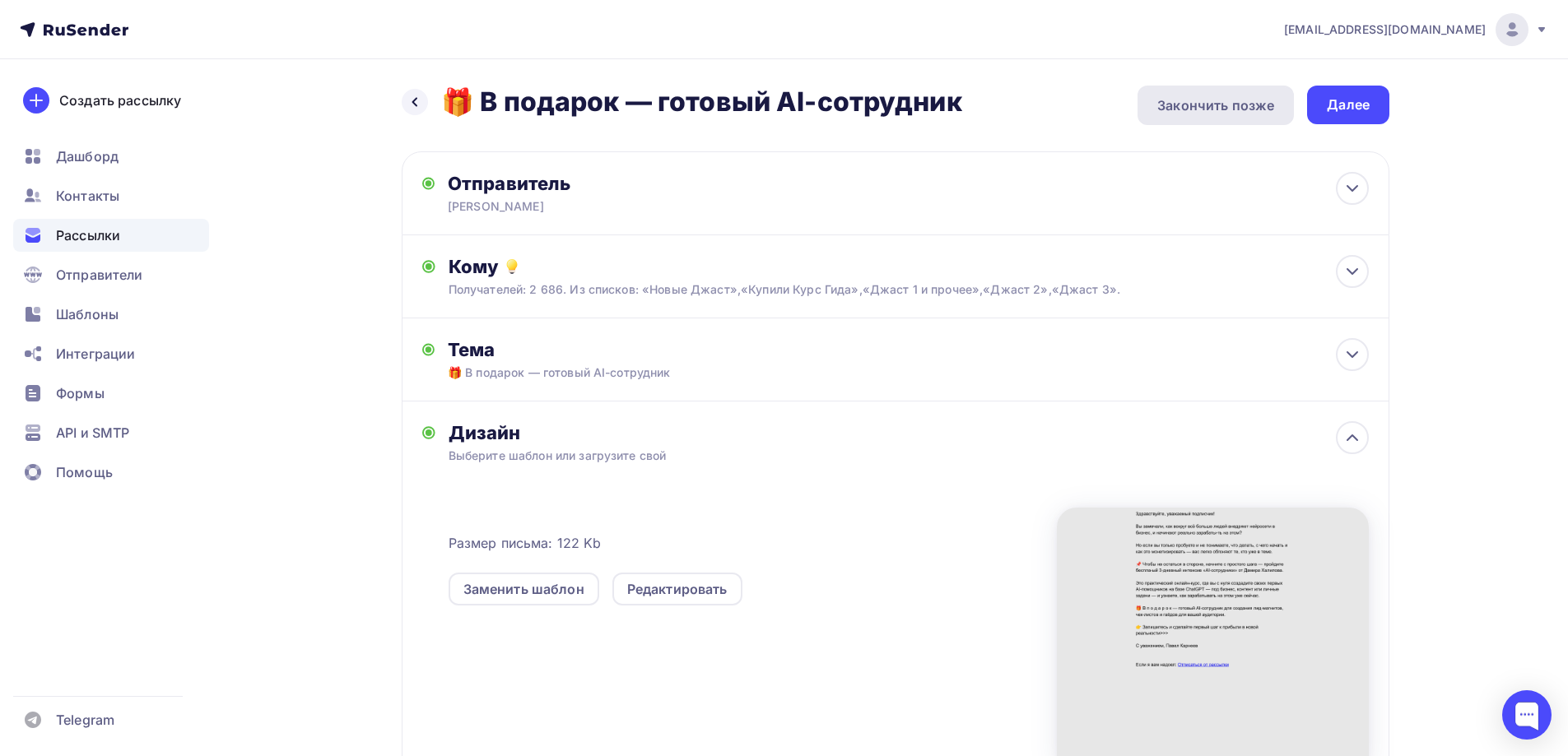
click at [1242, 106] on div "Закончить позже" at bounding box center [1215, 105] width 117 height 20
